Goal: Transaction & Acquisition: Purchase product/service

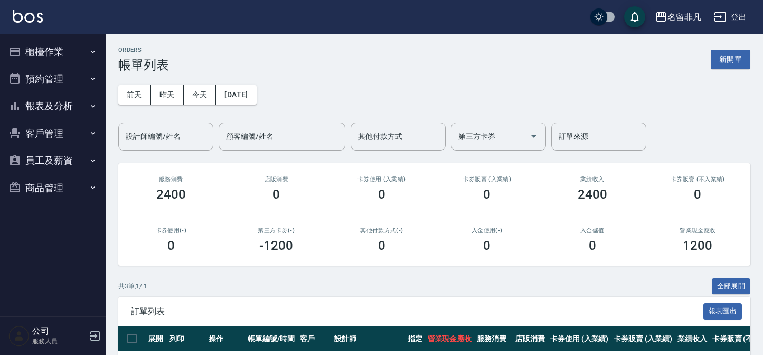
scroll to position [120, 0]
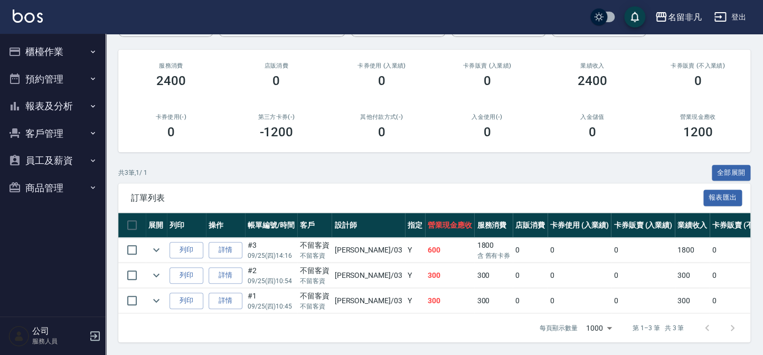
click at [170, 242] on button "列印" at bounding box center [187, 250] width 34 height 16
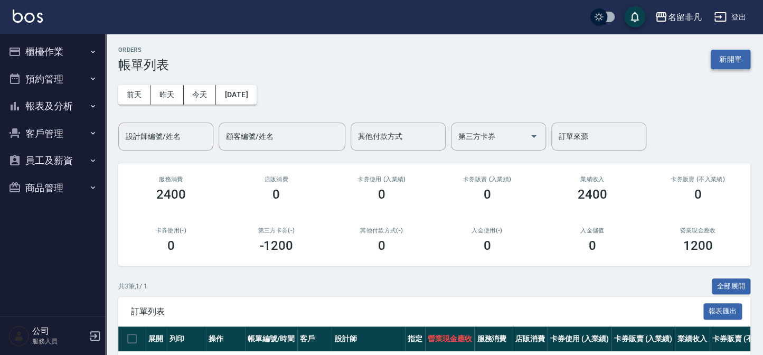
scroll to position [0, 0]
click at [740, 60] on button "新開單" at bounding box center [731, 60] width 40 height 20
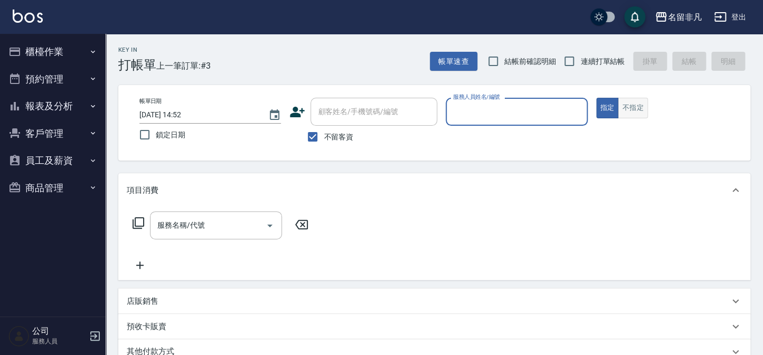
click at [632, 112] on button "不指定" at bounding box center [633, 108] width 30 height 21
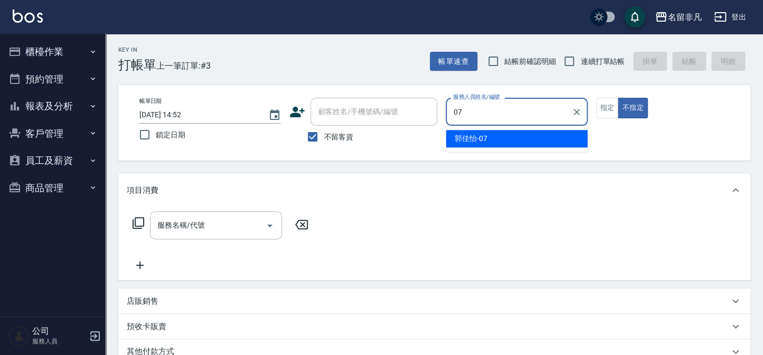
type input "[PERSON_NAME]-07"
type button "false"
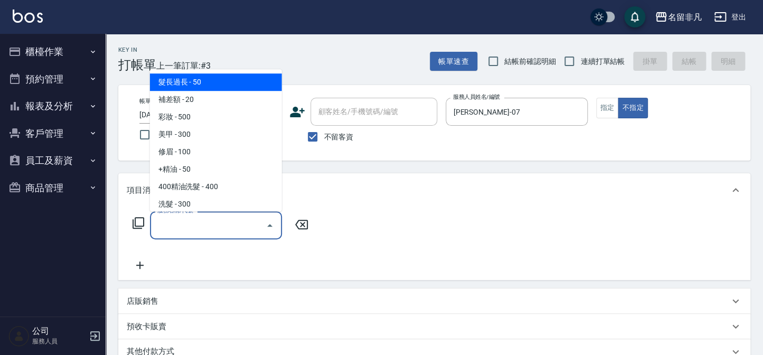
click at [199, 221] on div "服務名稱/代號 服務名稱/代號" at bounding box center [216, 225] width 132 height 28
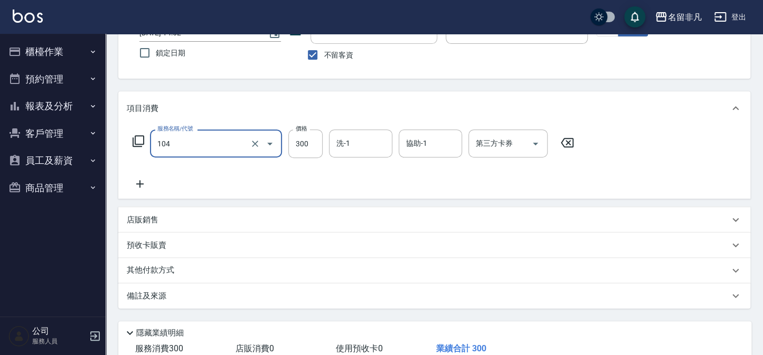
scroll to position [144, 0]
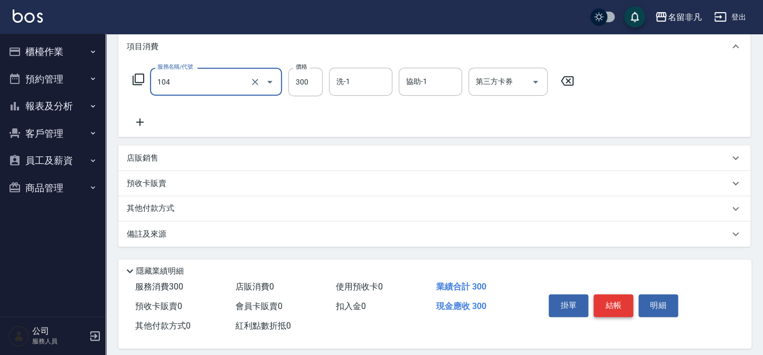
type input "洗髮(104)"
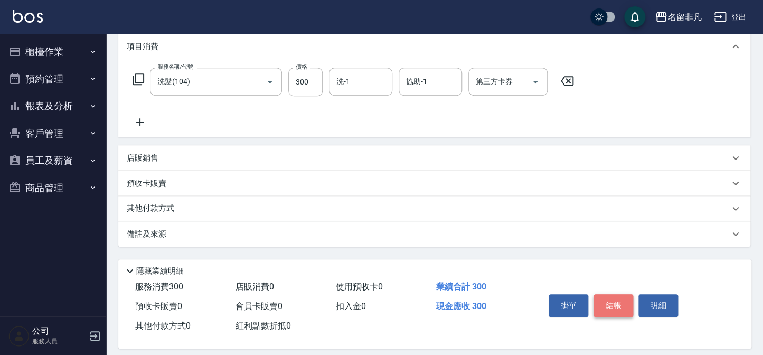
click at [602, 305] on button "結帳" at bounding box center [614, 305] width 40 height 22
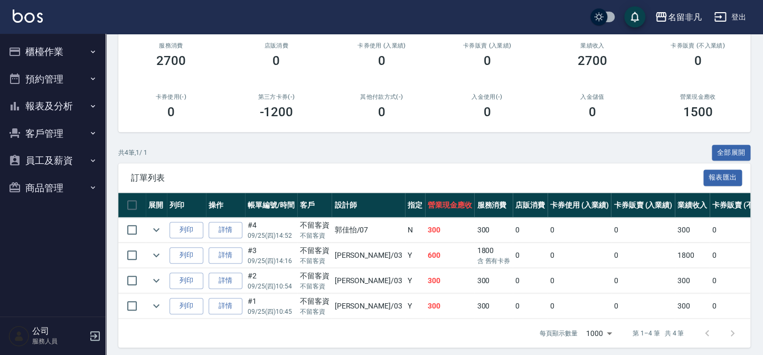
scroll to position [144, 0]
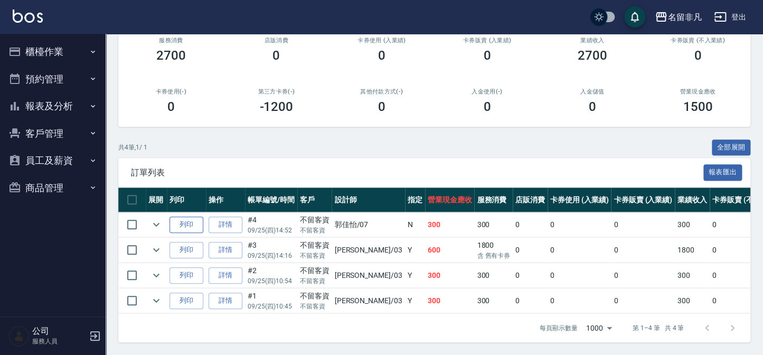
click at [187, 221] on button "列印" at bounding box center [187, 225] width 34 height 16
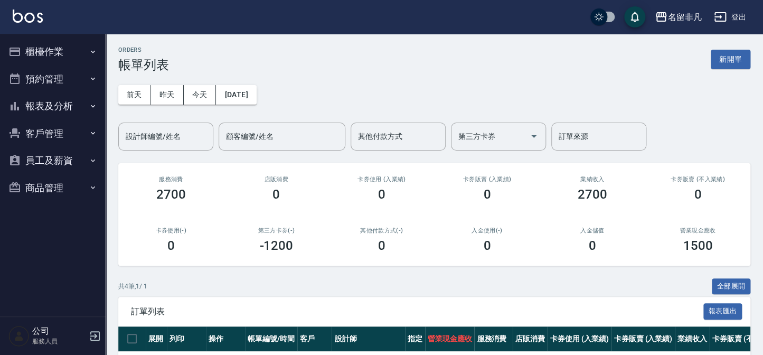
scroll to position [0, 0]
click at [736, 52] on button "新開單" at bounding box center [731, 60] width 40 height 20
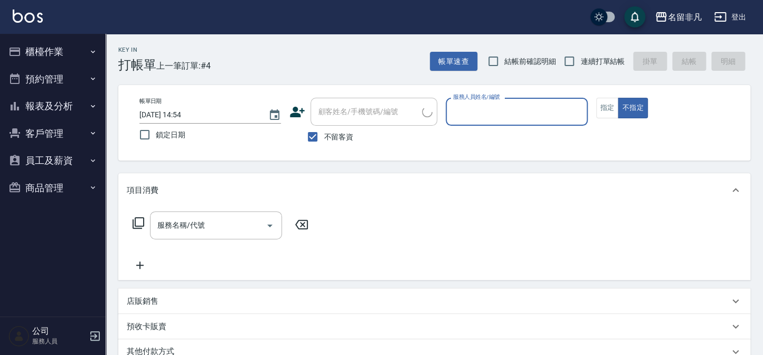
click at [326, 140] on span "不留客資" at bounding box center [339, 136] width 30 height 11
click at [324, 140] on input "不留客資" at bounding box center [313, 137] width 22 height 22
checkbox input "false"
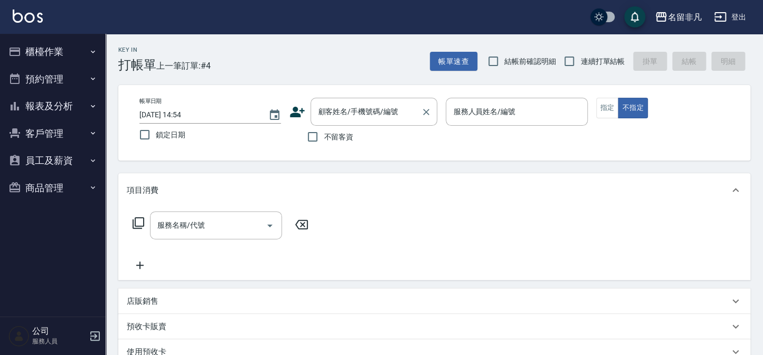
click at [349, 107] on div "顧客姓名/手機號碼/編號 顧客姓名/手機號碼/編號" at bounding box center [374, 112] width 127 height 28
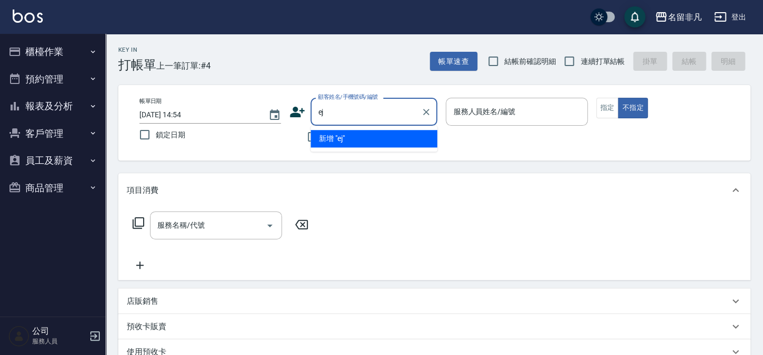
type input "e"
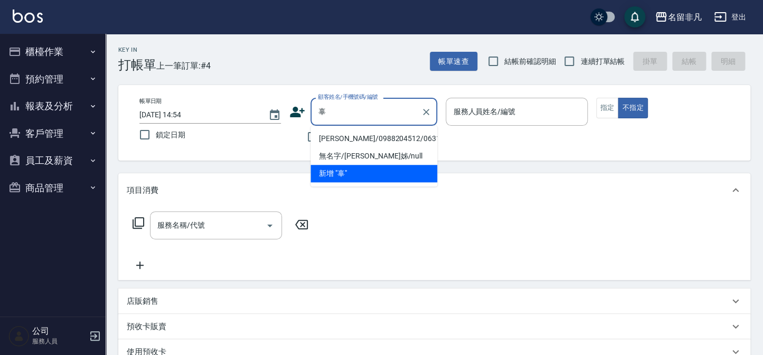
click at [359, 136] on li "[PERSON_NAME]/0988204512/0631001" at bounding box center [374, 138] width 127 height 17
type input "[PERSON_NAME]/0988204512/0631001"
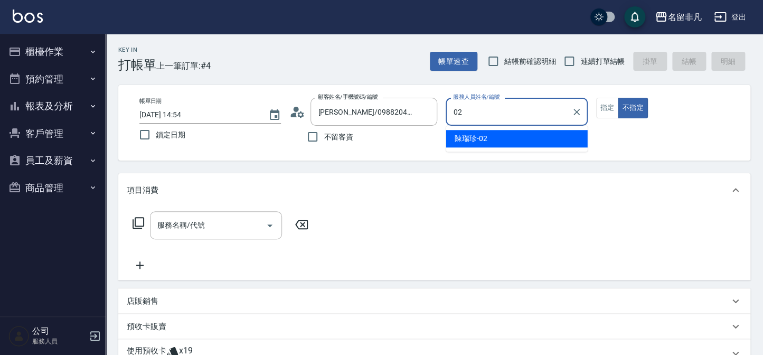
type input "[PERSON_NAME]-02"
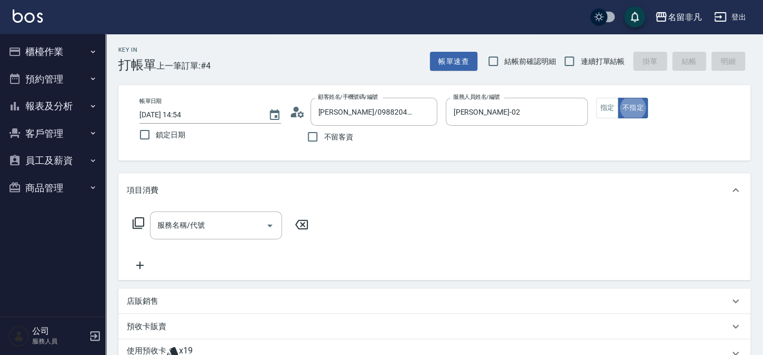
type button "false"
click at [612, 107] on button "指定" at bounding box center [607, 108] width 23 height 21
click at [211, 224] on input "服務名稱/代號" at bounding box center [208, 225] width 107 height 18
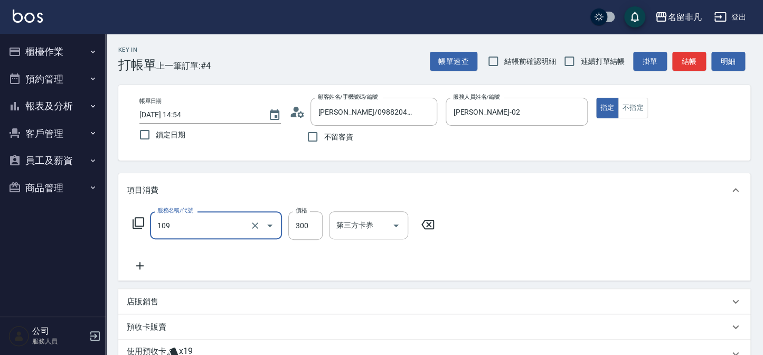
type input "洗髮卷(109)"
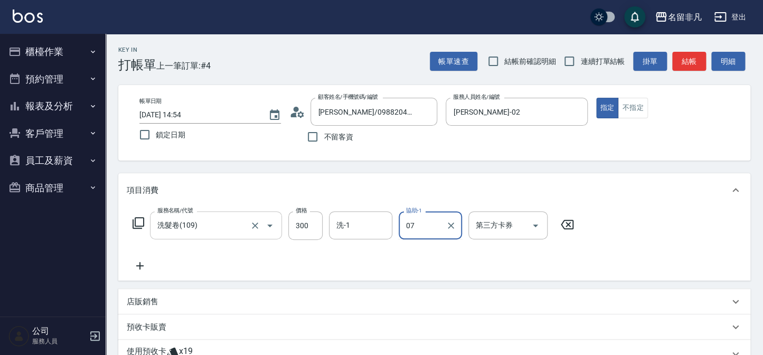
type input "[PERSON_NAME]-07"
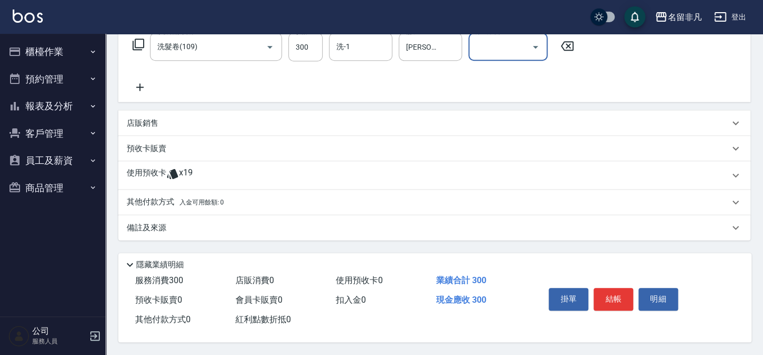
scroll to position [181, 0]
click at [601, 293] on button "結帳" at bounding box center [614, 299] width 40 height 22
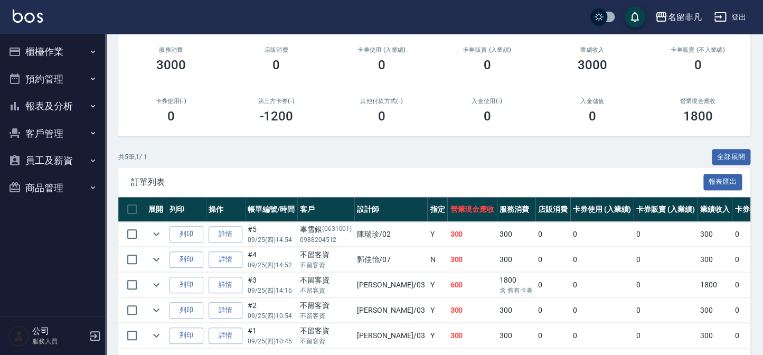
scroll to position [144, 0]
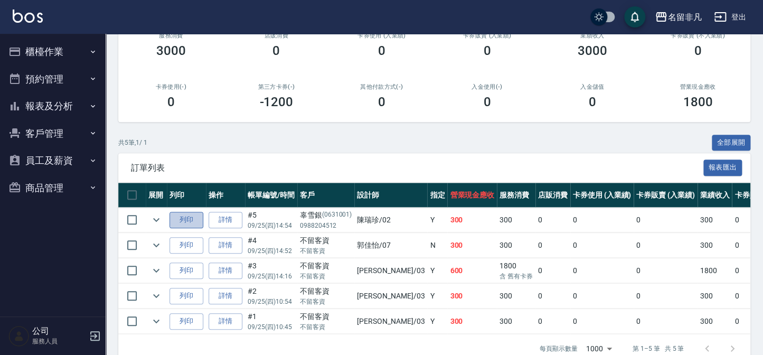
click at [181, 223] on button "列印" at bounding box center [187, 220] width 34 height 16
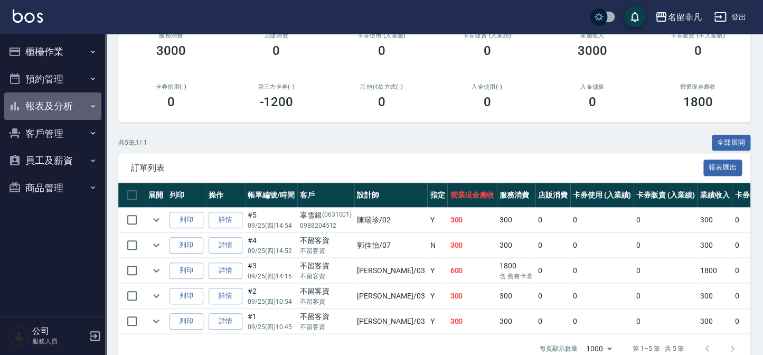
click at [52, 108] on button "報表及分析" at bounding box center [52, 105] width 97 height 27
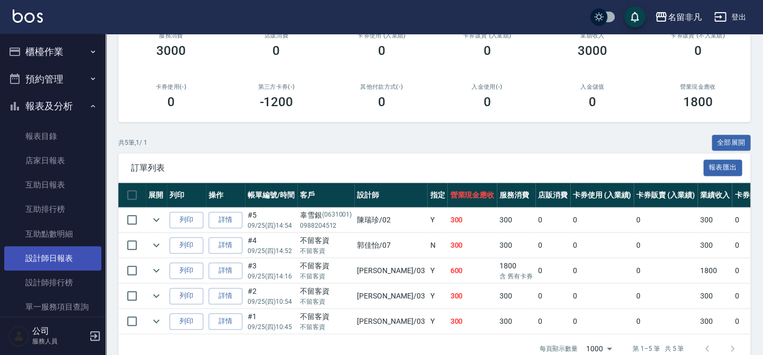
click at [64, 261] on link "設計師日報表" at bounding box center [52, 258] width 97 height 24
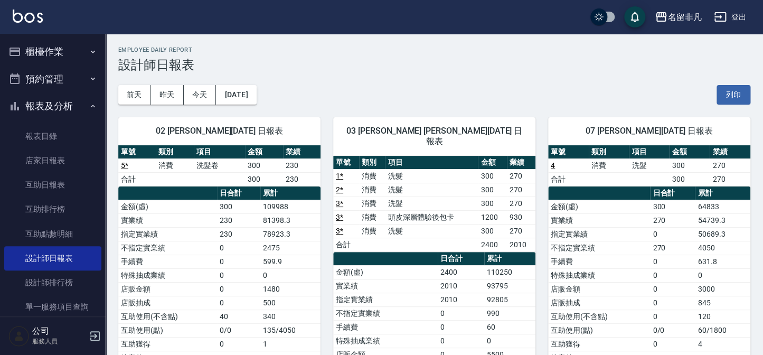
click at [49, 104] on button "報表及分析" at bounding box center [52, 105] width 97 height 27
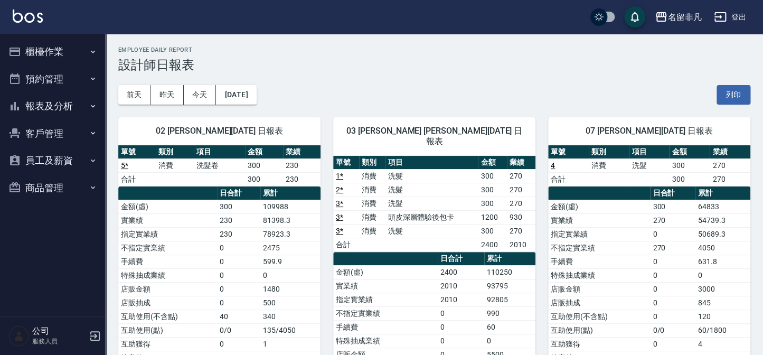
click at [51, 60] on button "櫃檯作業" at bounding box center [52, 51] width 97 height 27
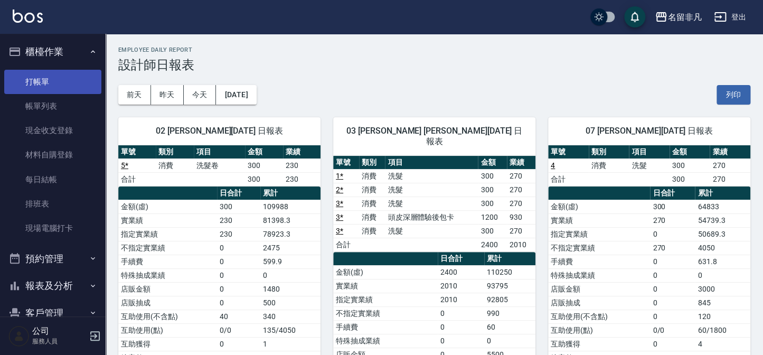
click at [52, 76] on link "打帳單" at bounding box center [52, 82] width 97 height 24
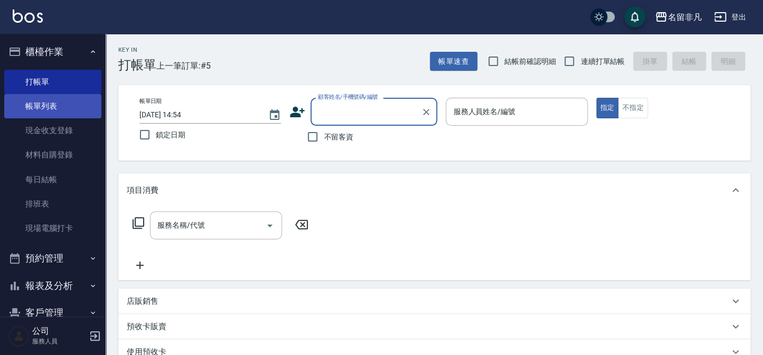
click at [31, 103] on link "帳單列表" at bounding box center [52, 106] width 97 height 24
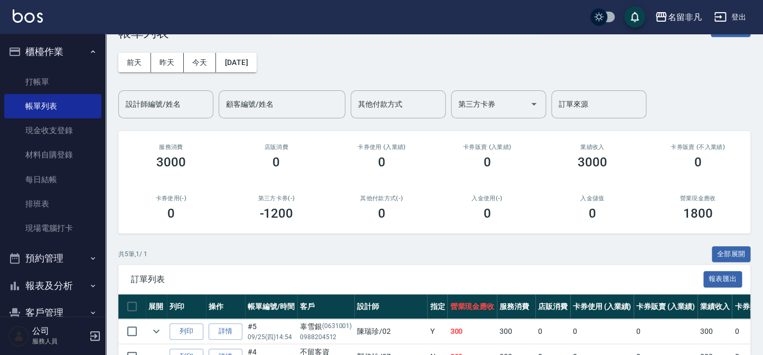
scroll to position [96, 0]
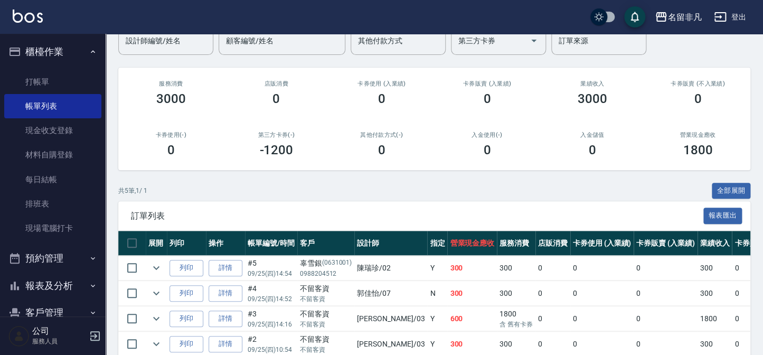
click at [237, 269] on link "詳情" at bounding box center [226, 268] width 34 height 16
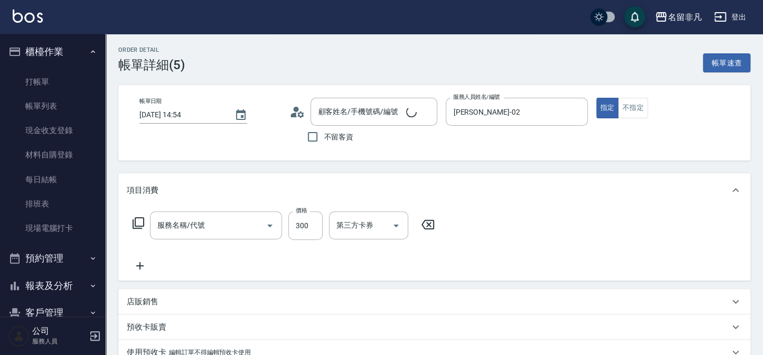
type input "[DATE] 14:54"
type input "[PERSON_NAME]-02"
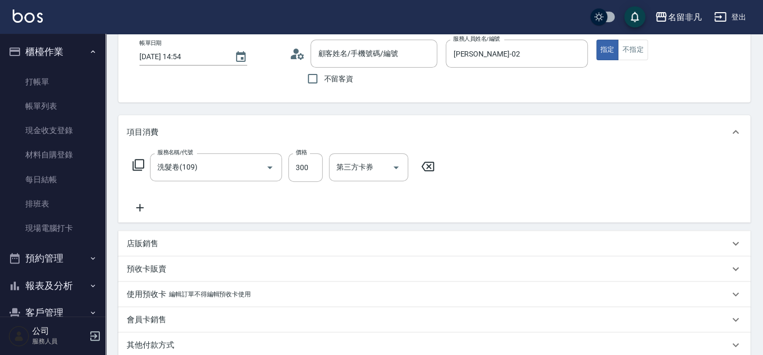
type input "洗髮卷(109)"
type input "[PERSON_NAME]/0988204512/0631001"
click at [456, 162] on button "Clear" at bounding box center [451, 167] width 15 height 15
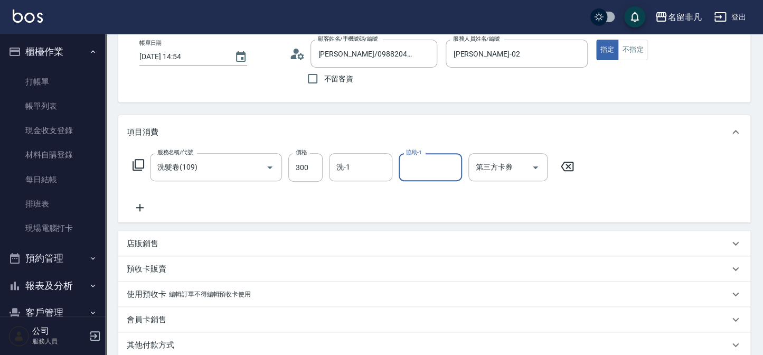
click at [428, 165] on input "協助-1" at bounding box center [430, 167] width 54 height 18
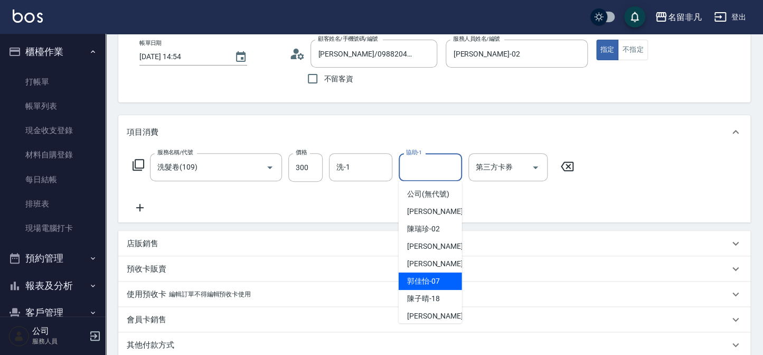
click at [448, 288] on div "[PERSON_NAME]-07" at bounding box center [430, 280] width 63 height 17
type input "[PERSON_NAME]-07"
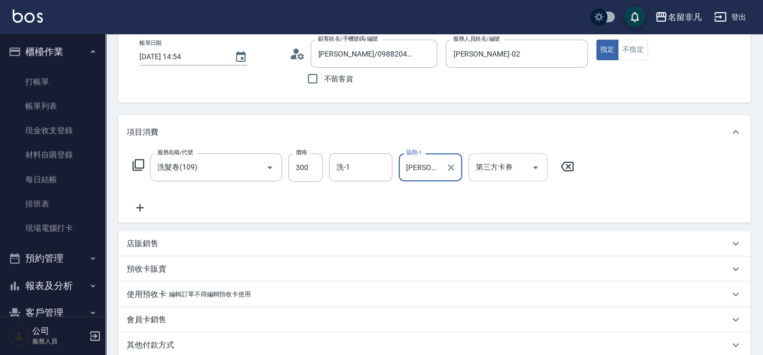
click at [478, 171] on div "第三方卡券 第三方卡券" at bounding box center [507, 167] width 79 height 28
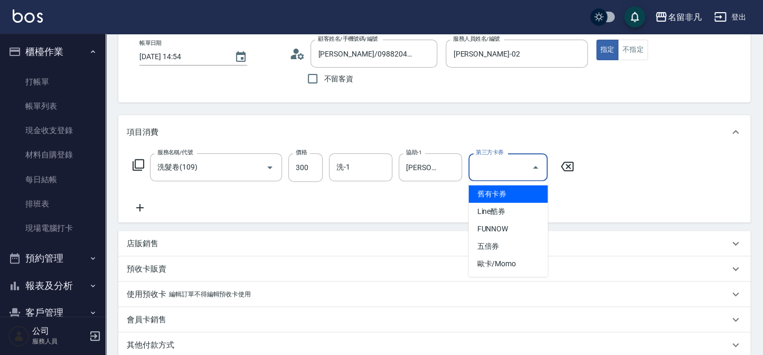
click at [490, 197] on span "舊有卡券" at bounding box center [507, 193] width 79 height 17
type input "舊有卡券"
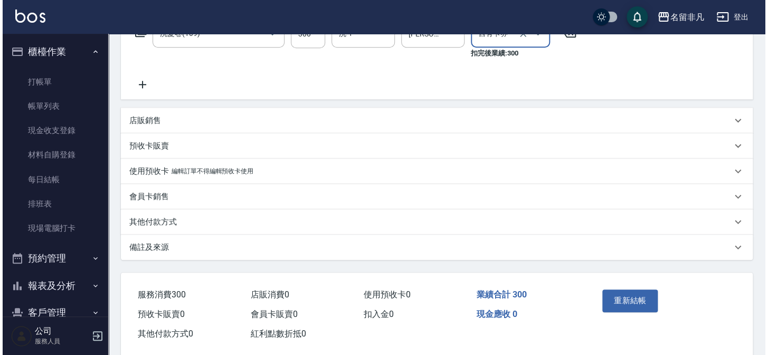
scroll to position [209, 0]
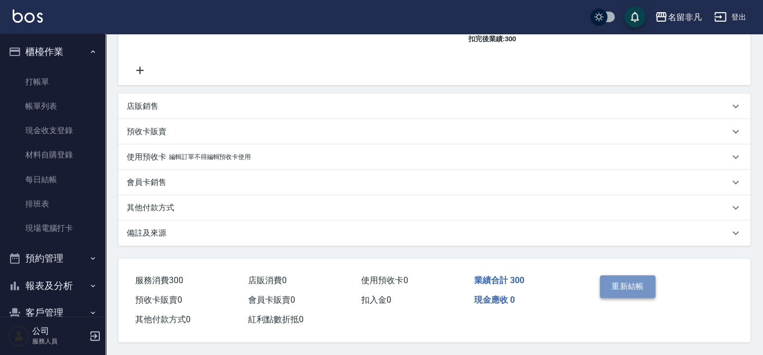
click at [636, 284] on button "重新結帳" at bounding box center [628, 286] width 56 height 22
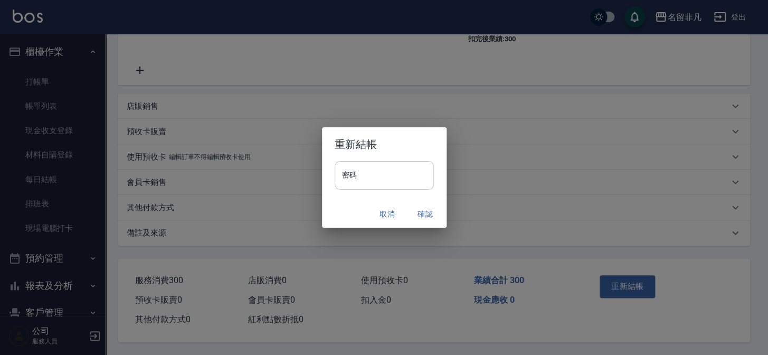
click at [403, 174] on input "密碼" at bounding box center [384, 175] width 99 height 29
click at [342, 170] on input "密碼" at bounding box center [384, 175] width 99 height 29
type input "****"
click at [419, 218] on button "確認" at bounding box center [426, 214] width 34 height 20
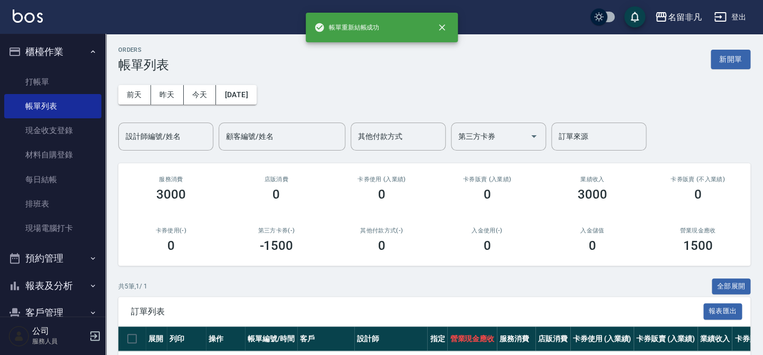
click at [73, 55] on button "櫃檯作業" at bounding box center [52, 51] width 97 height 27
